Goal: Transaction & Acquisition: Purchase product/service

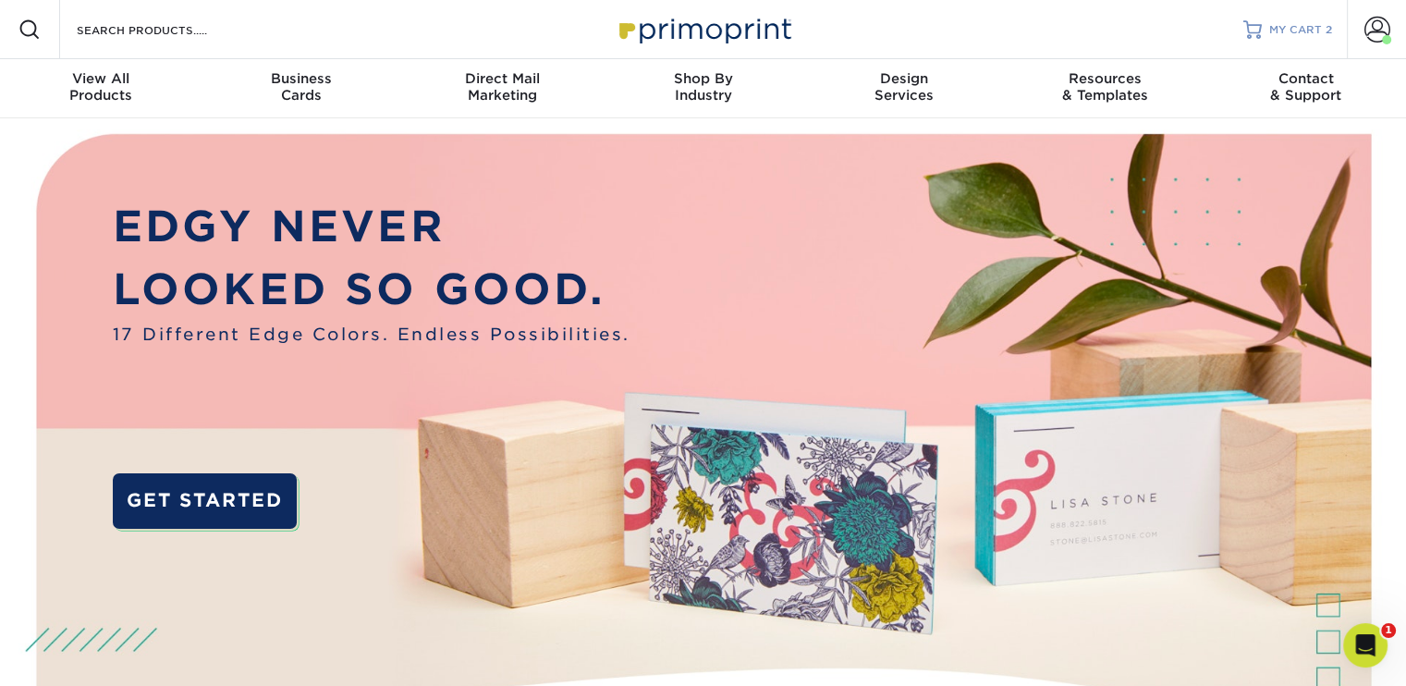
click at [1289, 25] on span "MY CART" at bounding box center [1296, 30] width 53 height 16
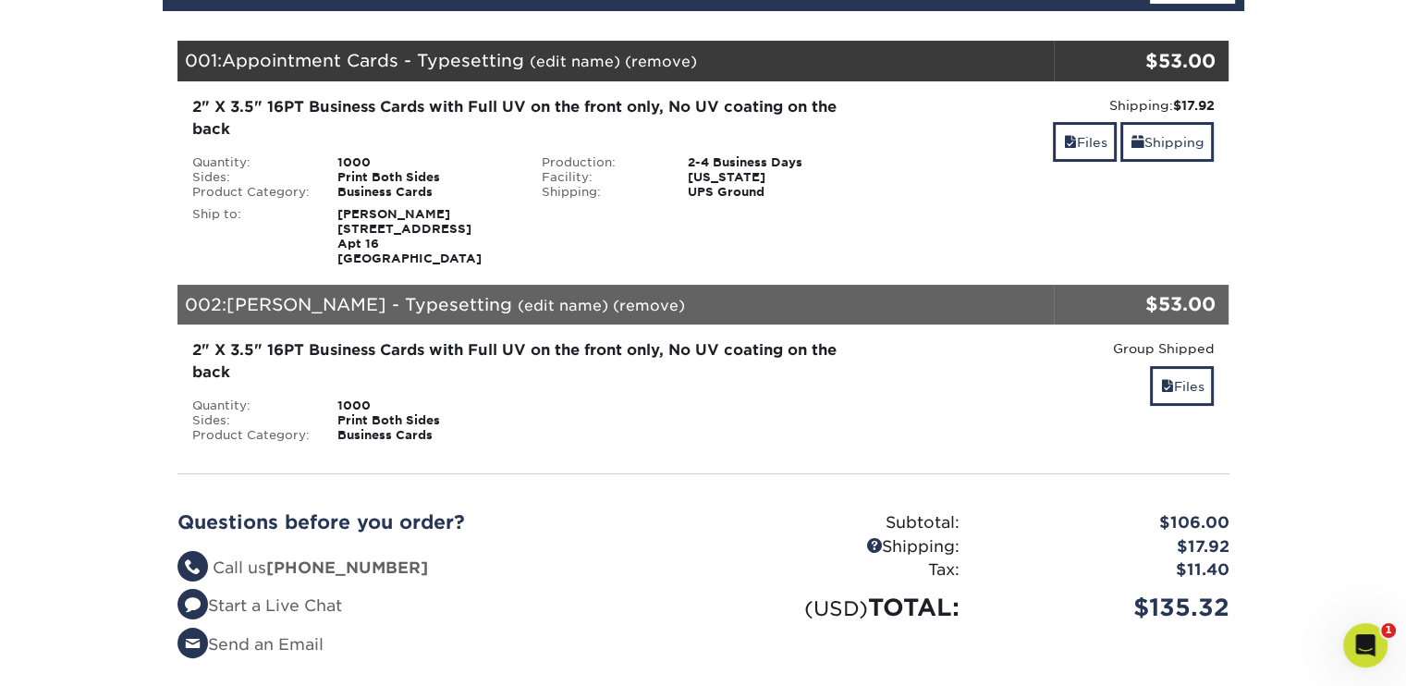
scroll to position [234, 0]
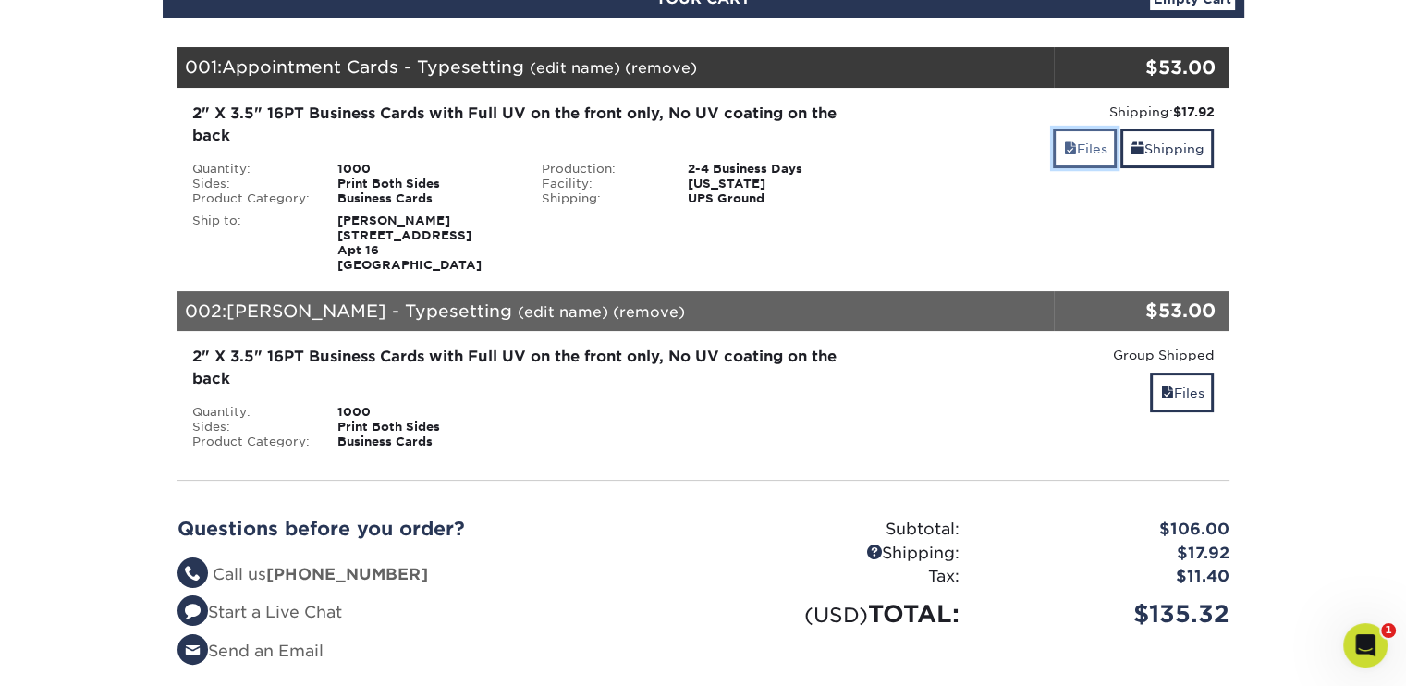
click at [1085, 153] on link "Files" at bounding box center [1085, 149] width 64 height 40
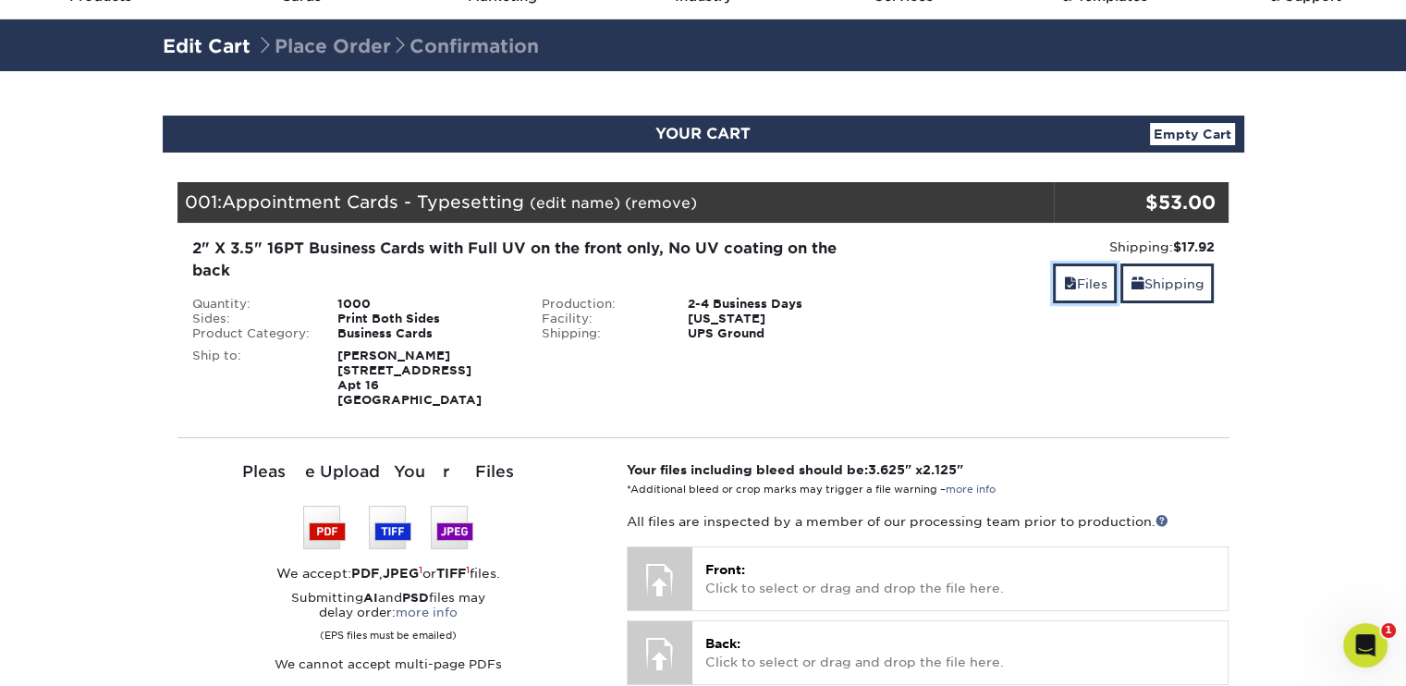
scroll to position [104, 0]
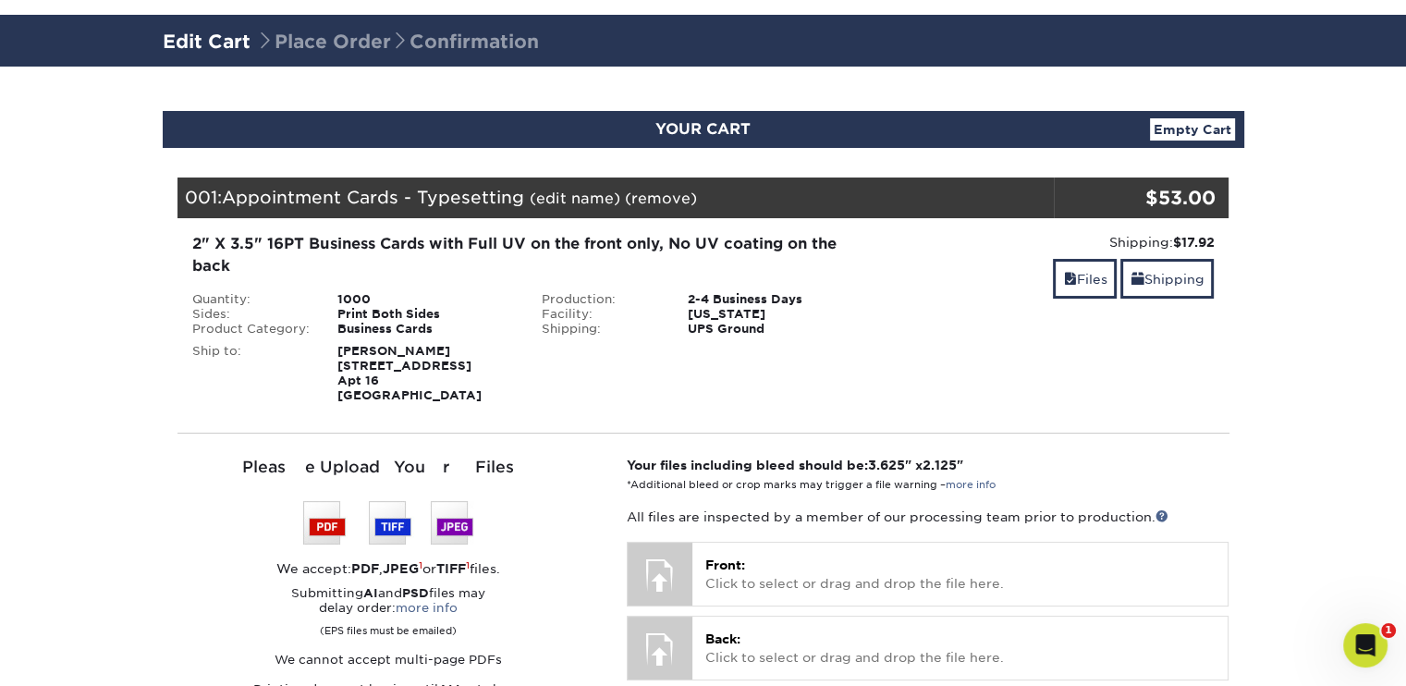
drag, startPoint x: 472, startPoint y: 392, endPoint x: 330, endPoint y: 363, distance: 144.3
click at [330, 363] on div "Peter Rehl 1811 6th Ave Apt 16 Oakland, CA 94606" at bounding box center [426, 373] width 204 height 59
click at [588, 190] on link "(edit name)" at bounding box center [575, 199] width 91 height 18
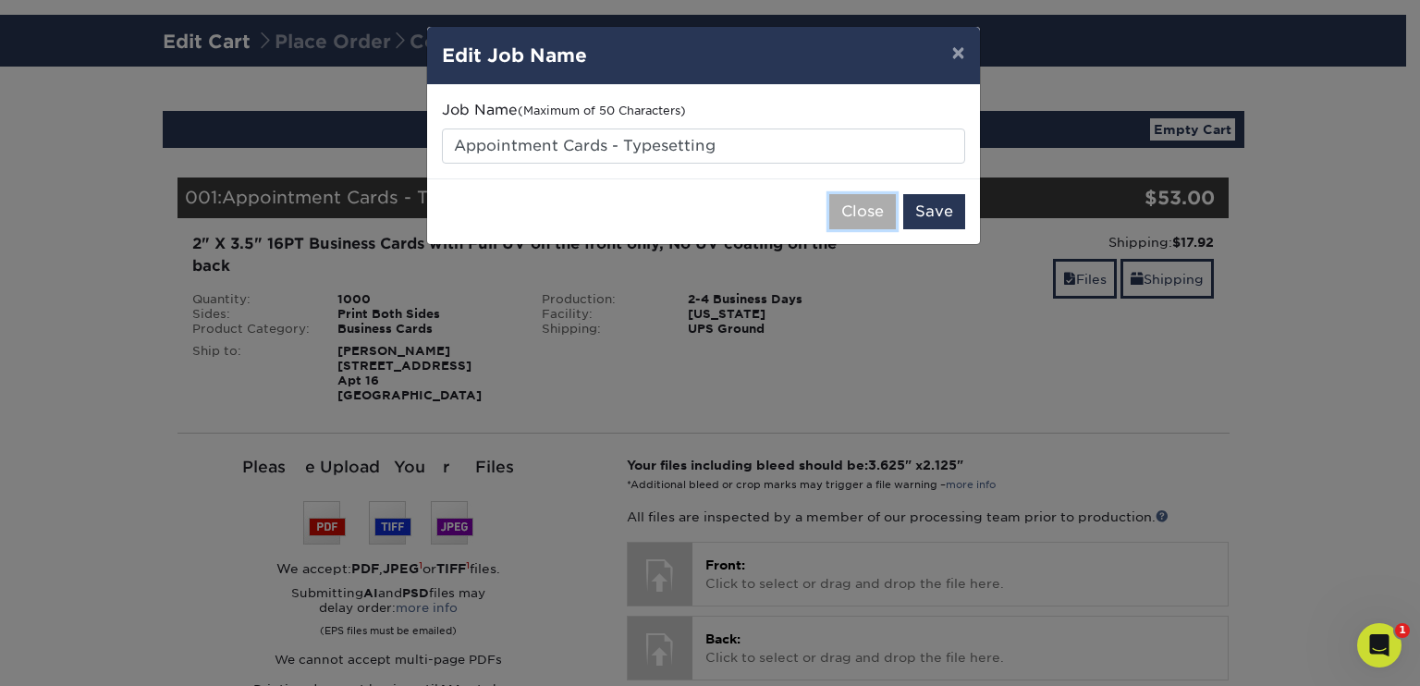
click at [866, 215] on button "Close" at bounding box center [862, 211] width 67 height 35
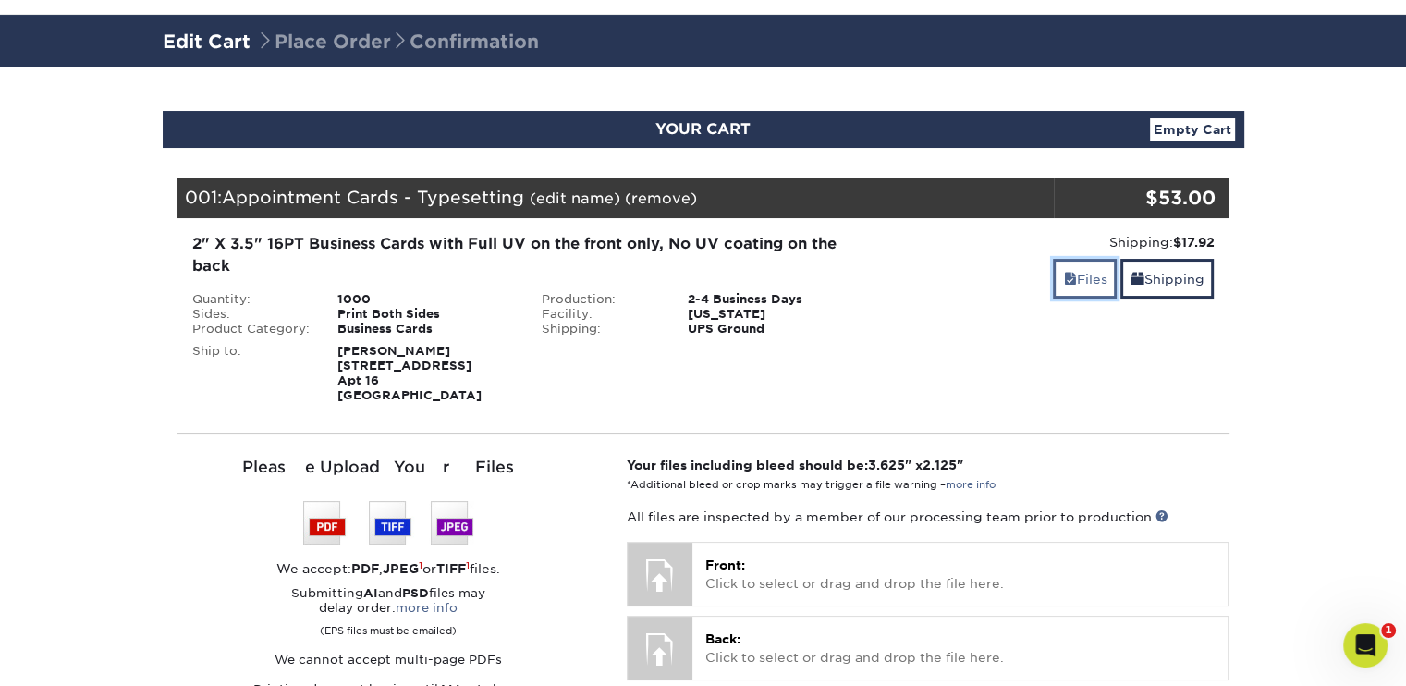
click at [1086, 292] on link "Files" at bounding box center [1085, 279] width 64 height 40
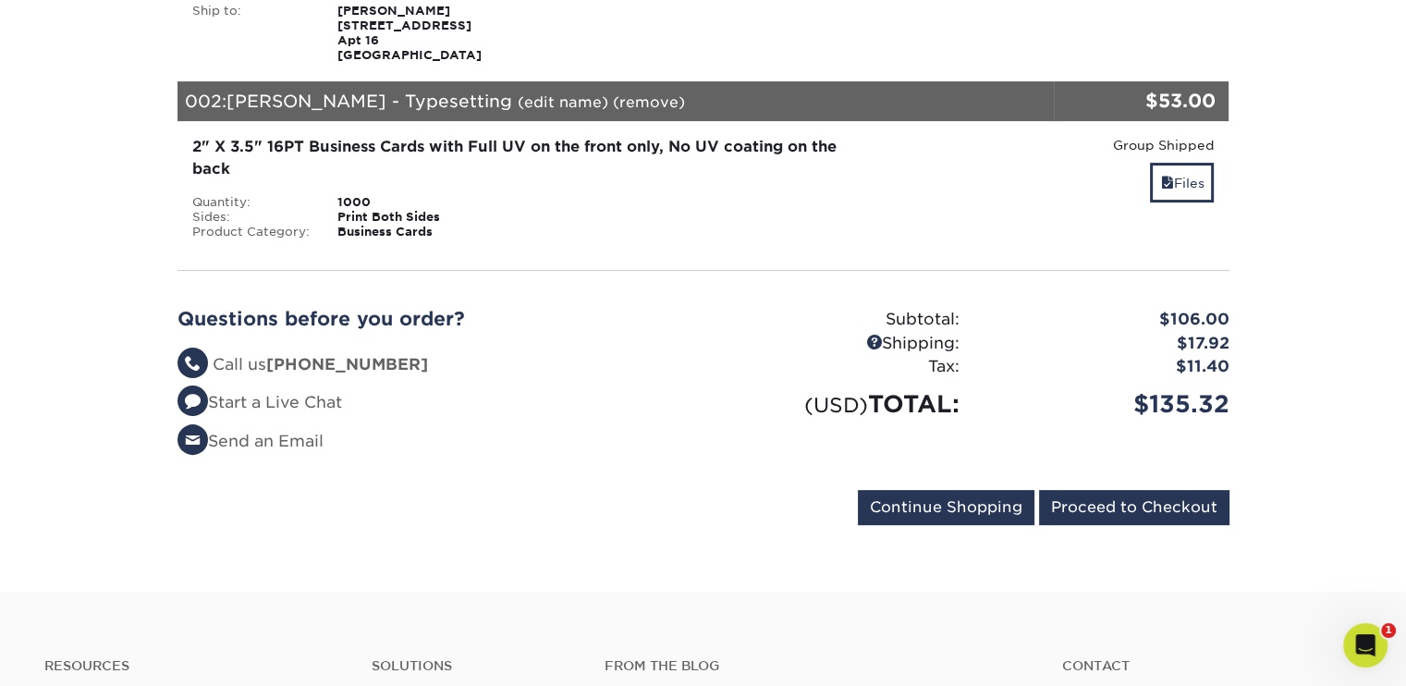
scroll to position [0, 0]
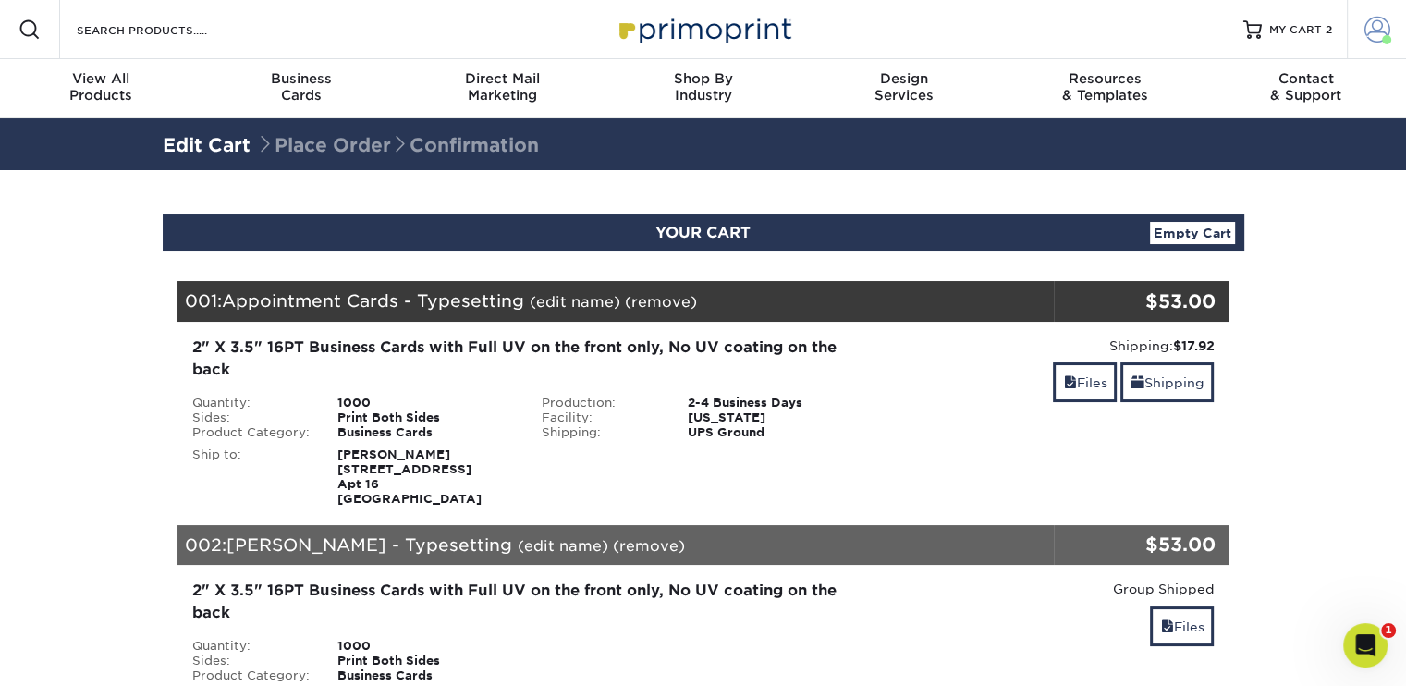
click at [1379, 31] on span at bounding box center [1378, 30] width 26 height 26
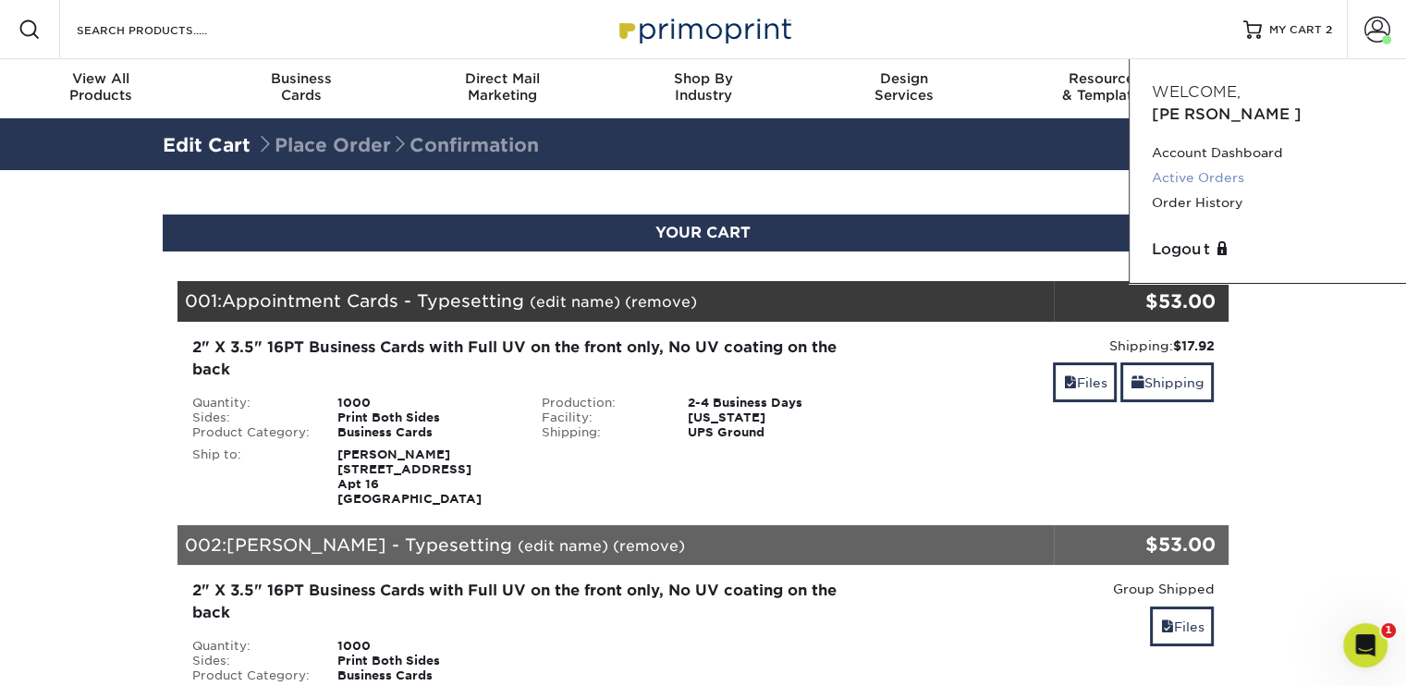
click at [1211, 166] on link "Active Orders" at bounding box center [1268, 178] width 232 height 25
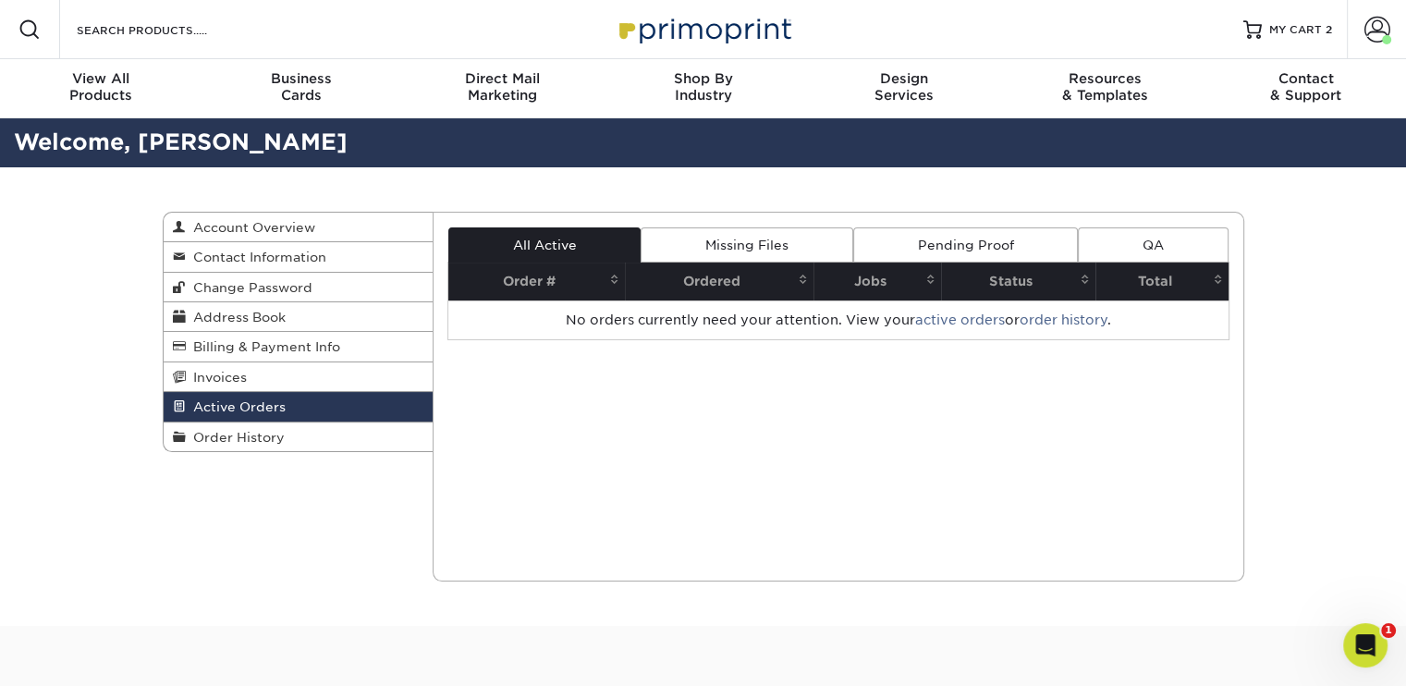
click at [772, 239] on link "Missing Files" at bounding box center [747, 244] width 212 height 35
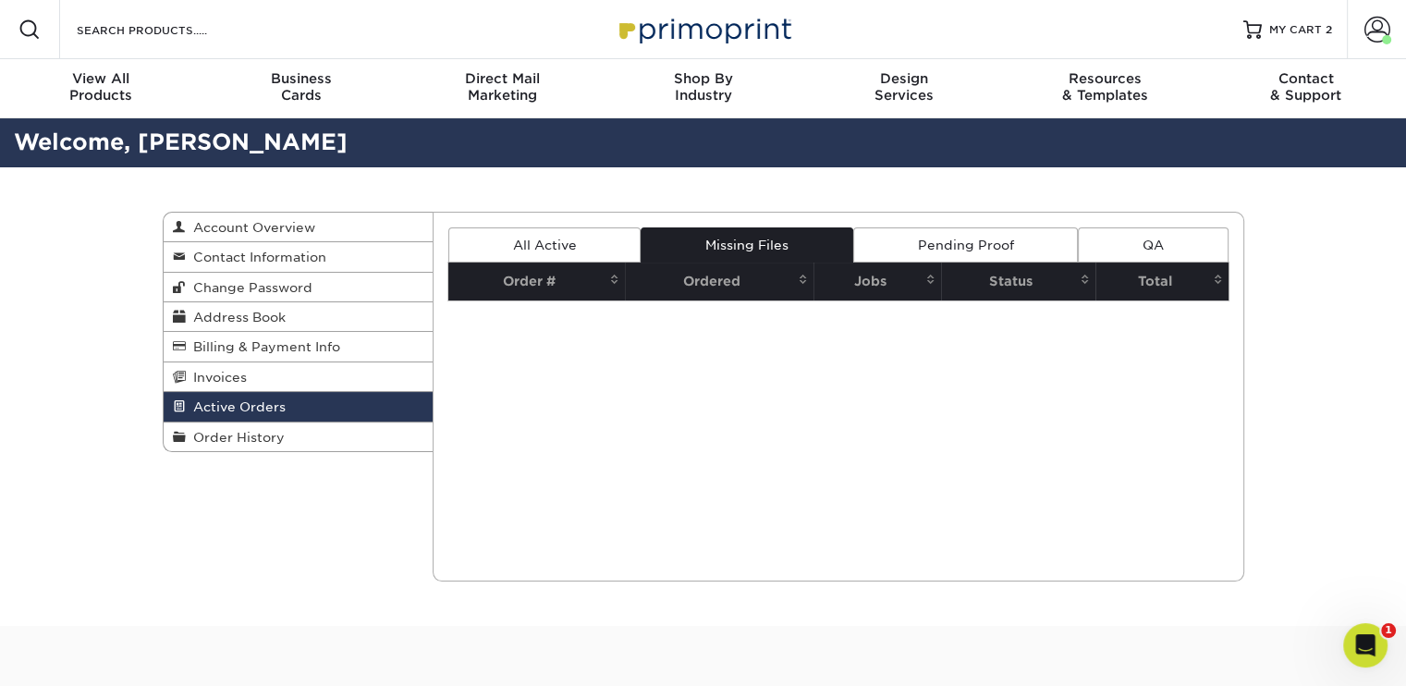
click at [917, 242] on link "Pending Proof" at bounding box center [965, 244] width 225 height 35
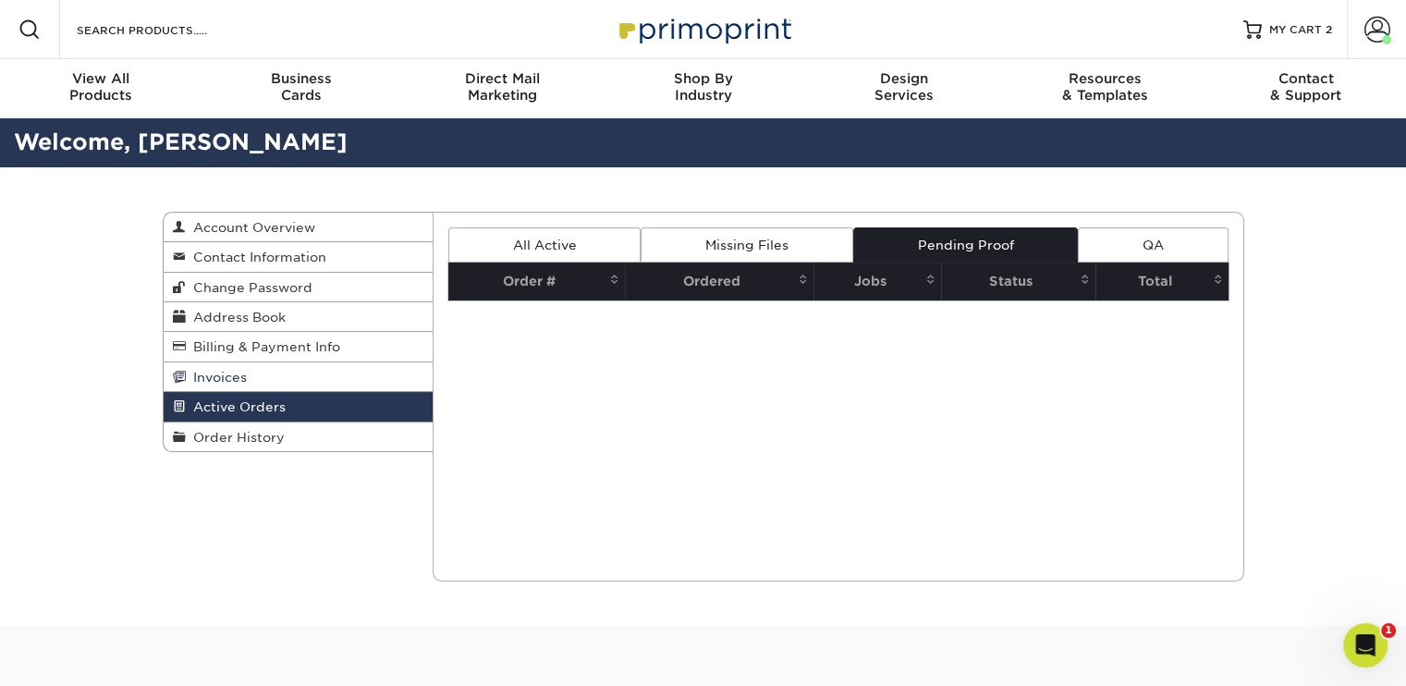
click at [233, 380] on span "Invoices" at bounding box center [216, 377] width 61 height 15
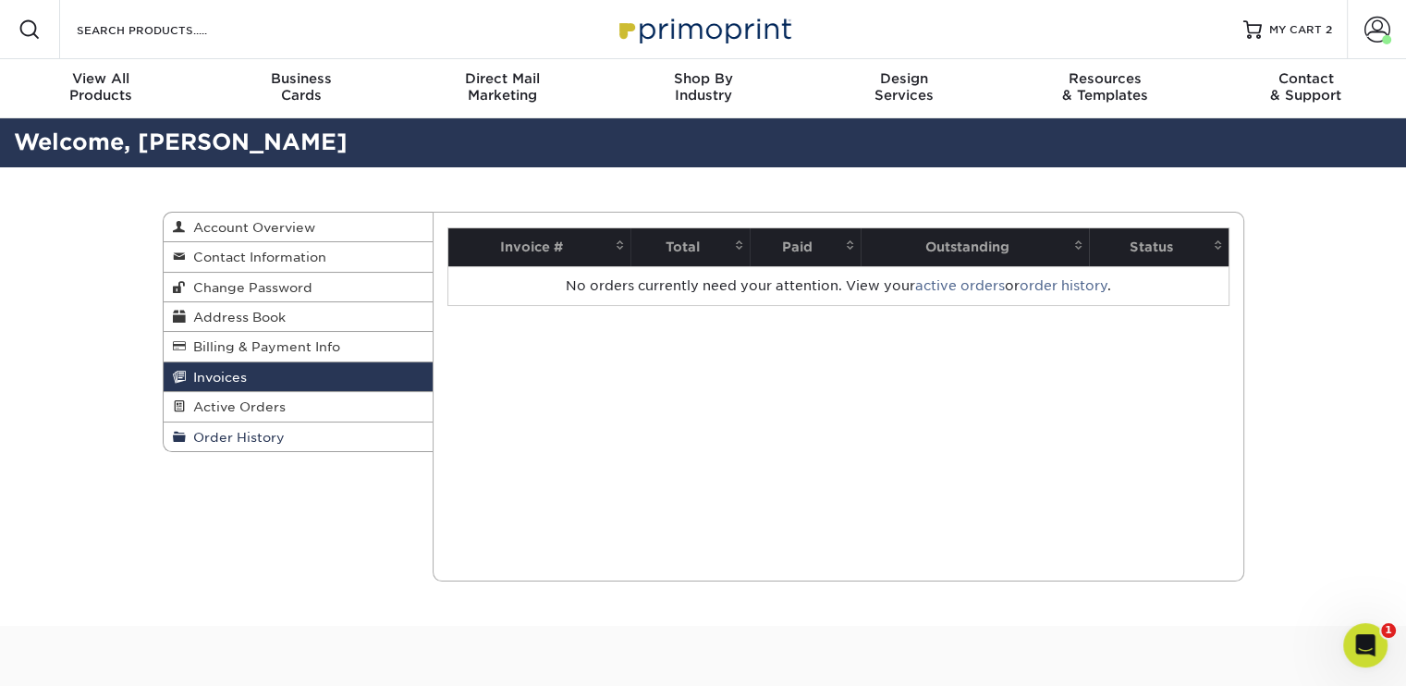
click at [264, 439] on span "Order History" at bounding box center [235, 437] width 99 height 15
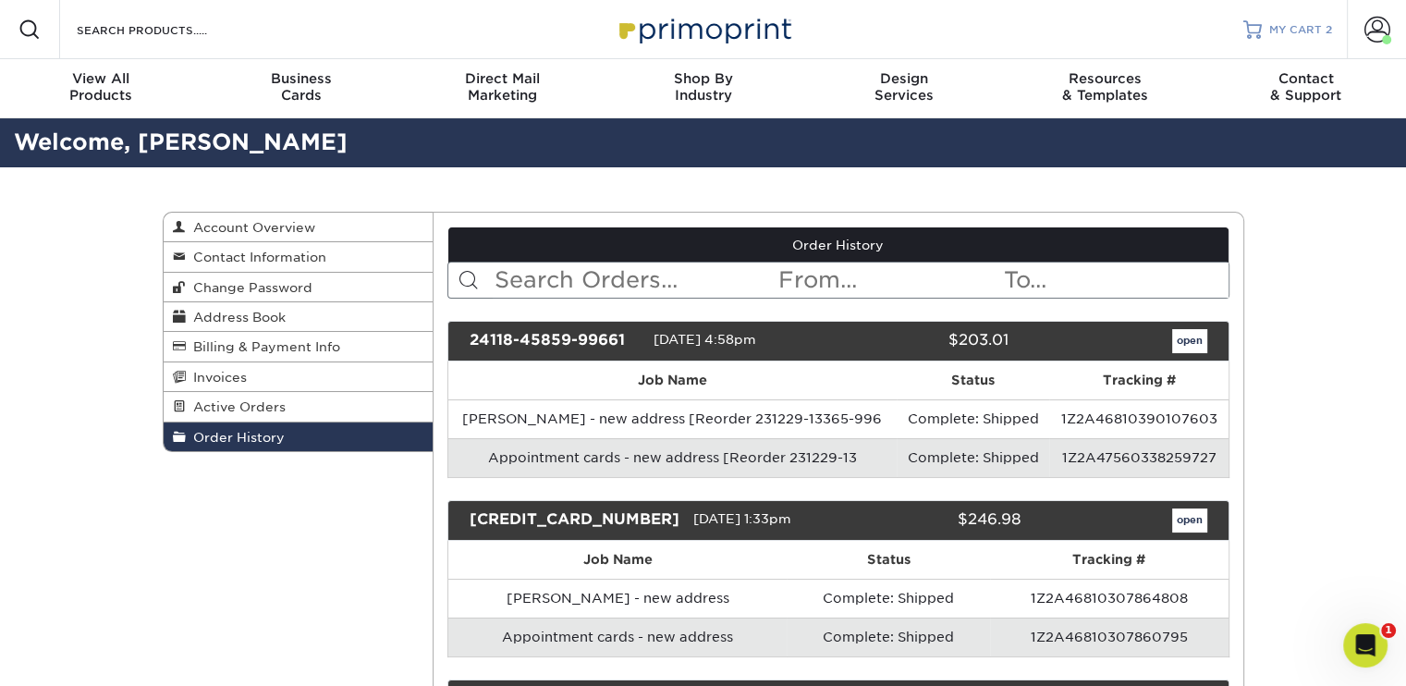
click at [1290, 22] on span "MY CART" at bounding box center [1296, 30] width 53 height 16
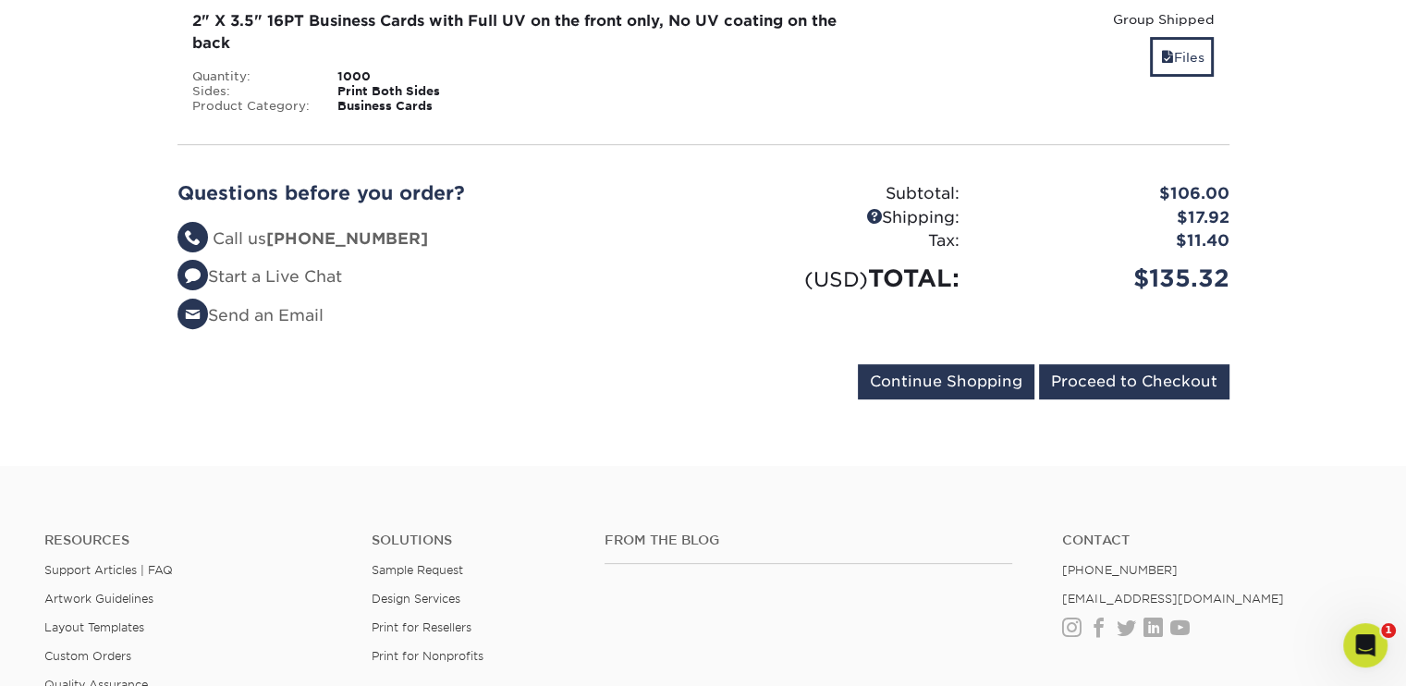
scroll to position [609, 0]
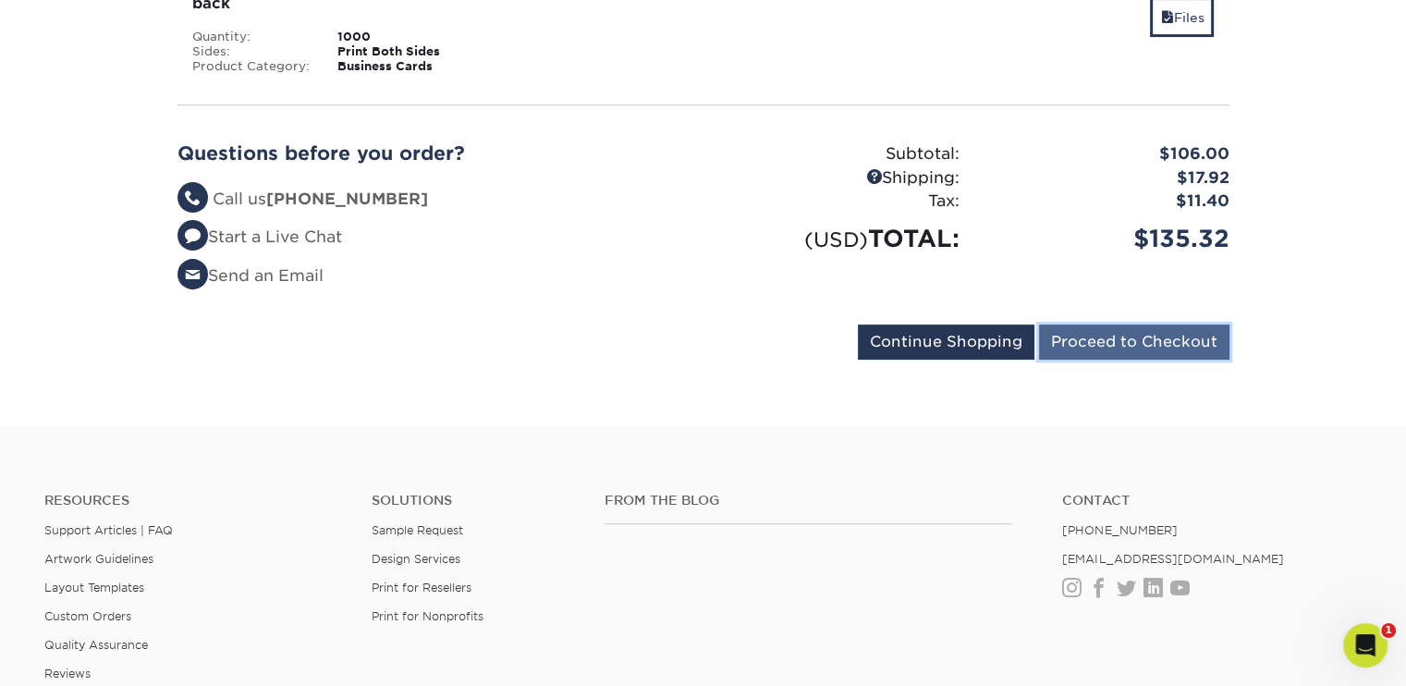
click at [1154, 340] on input "Proceed to Checkout" at bounding box center [1134, 342] width 190 height 35
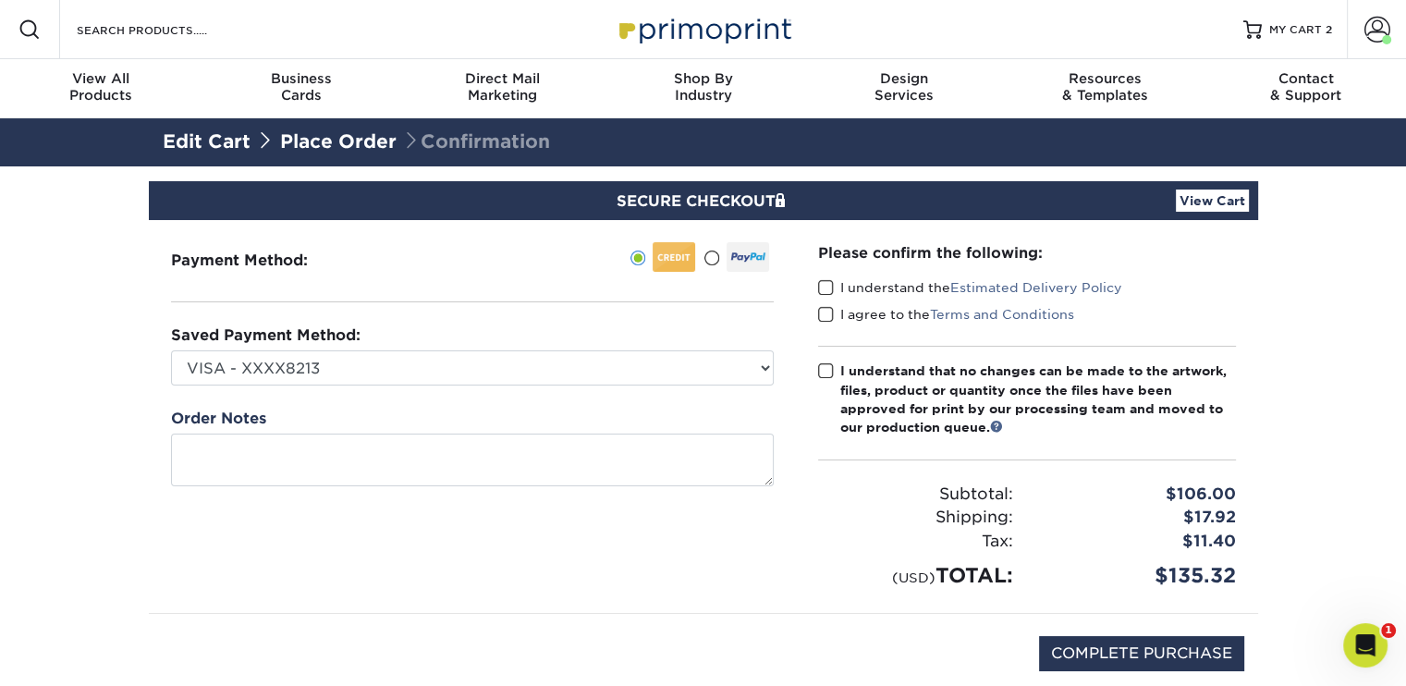
click at [826, 289] on span at bounding box center [826, 288] width 16 height 18
click at [0, 0] on input "I understand the Estimated Delivery Policy" at bounding box center [0, 0] width 0 height 0
click at [826, 317] on span at bounding box center [826, 315] width 16 height 18
click at [0, 0] on input "I agree to the Terms and Conditions" at bounding box center [0, 0] width 0 height 0
click at [831, 362] on span at bounding box center [826, 371] width 16 height 18
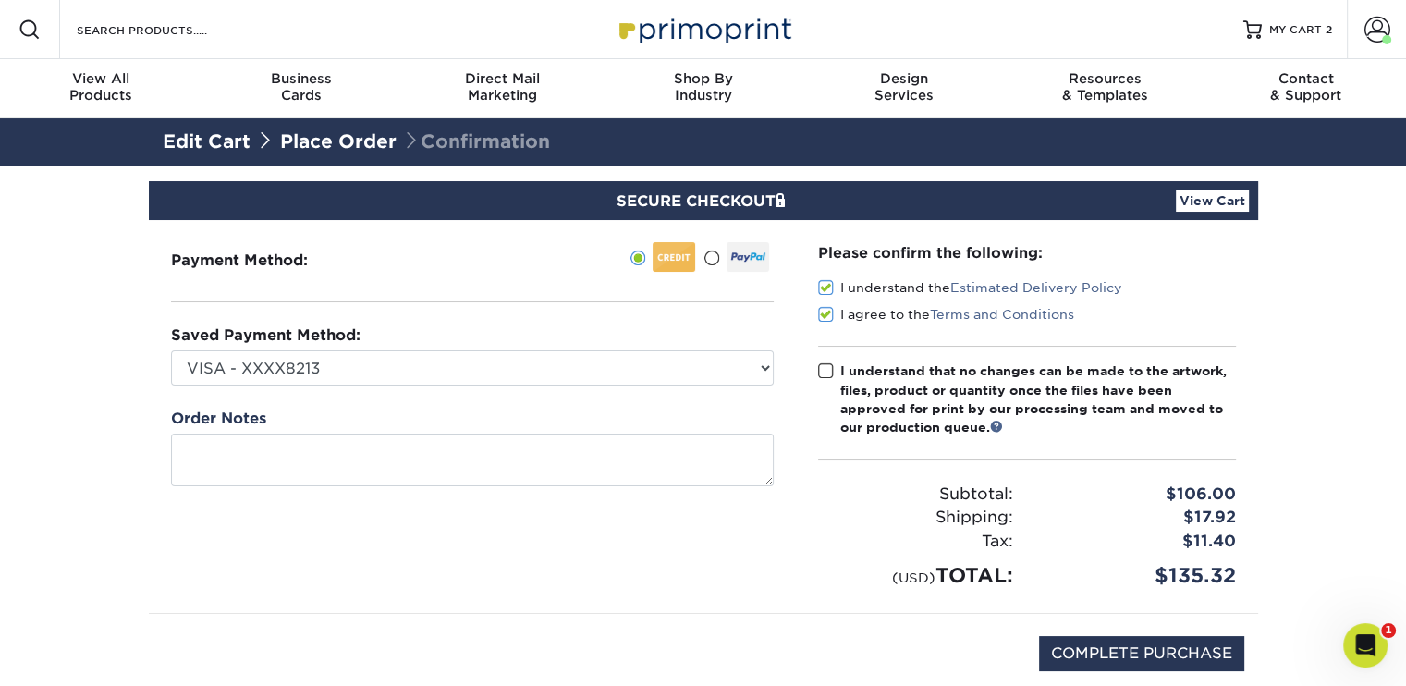
click at [0, 0] on input "I understand that no changes can be made to the artwork, files, product or quan…" at bounding box center [0, 0] width 0 height 0
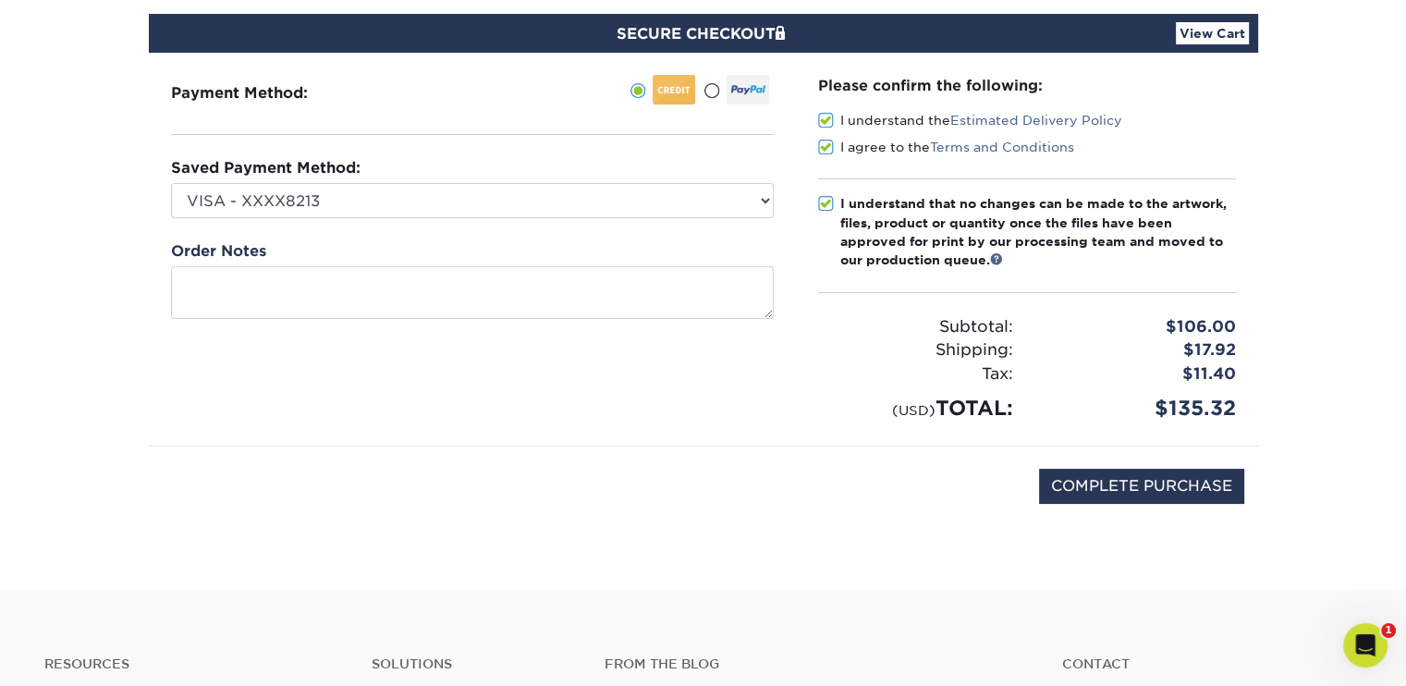
scroll to position [170, 0]
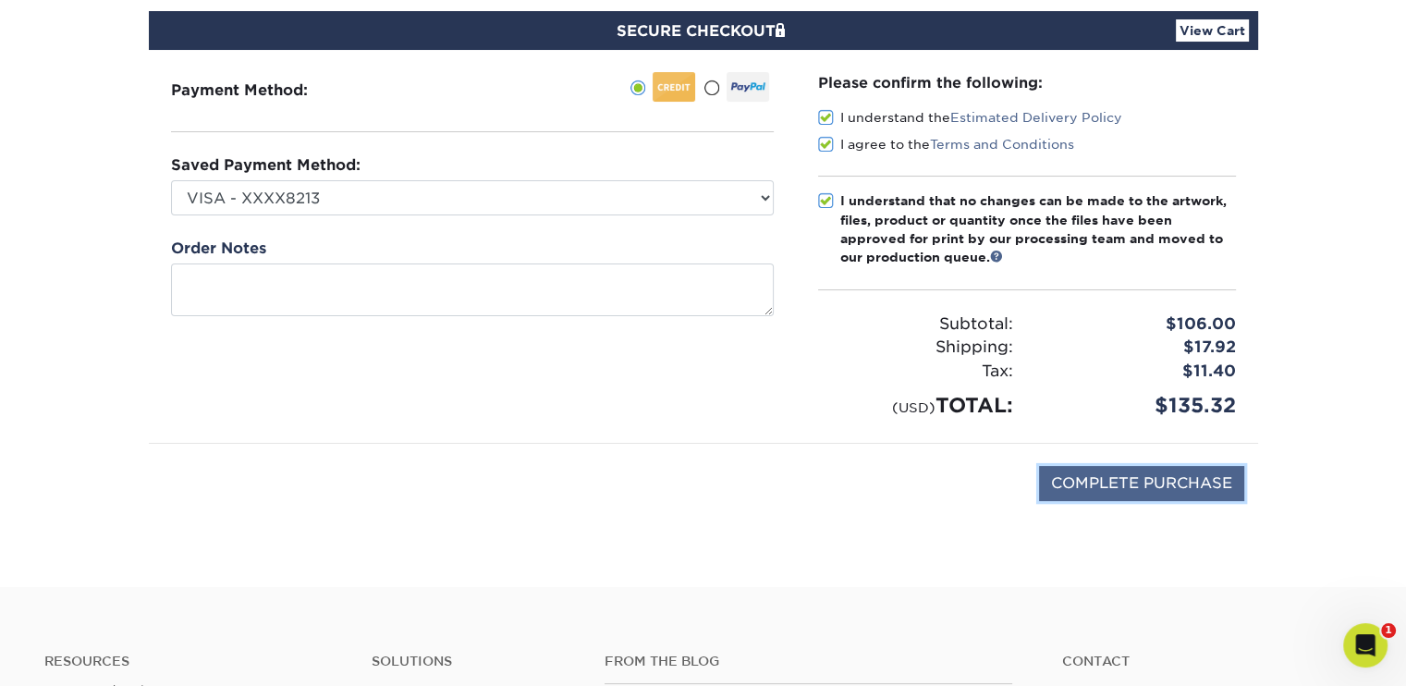
click at [1156, 483] on input "COMPLETE PURCHASE" at bounding box center [1141, 483] width 205 height 35
type input "PROCESSING, PLEASE WAIT..."
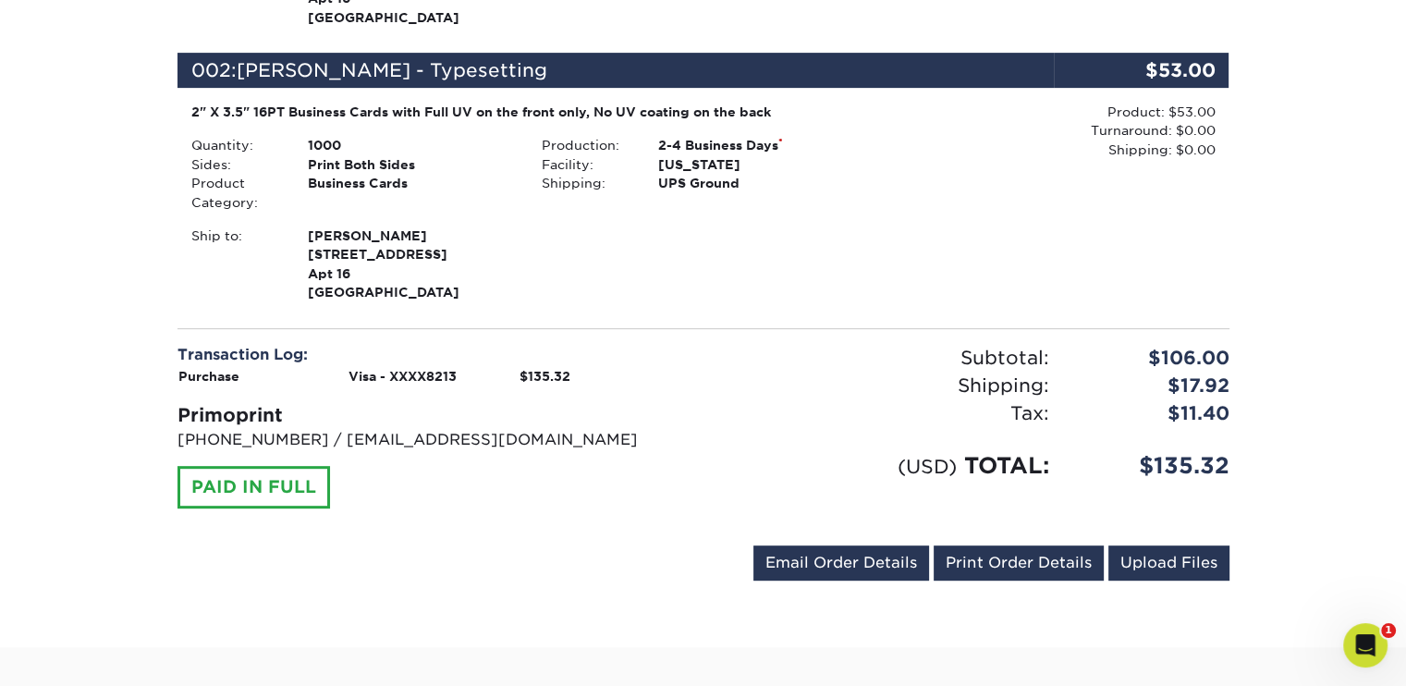
scroll to position [795, 0]
